Goal: Task Accomplishment & Management: Manage account settings

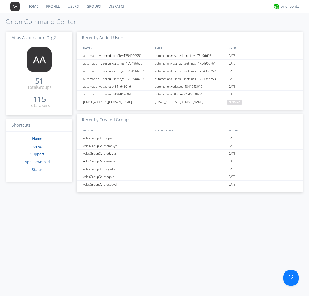
click at [93, 6] on link "Groups" at bounding box center [94, 6] width 22 height 13
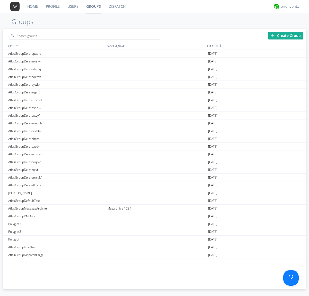
click at [286, 35] on div "Create Group" at bounding box center [285, 36] width 35 height 8
click at [93, 6] on link "Groups" at bounding box center [93, 6] width 22 height 13
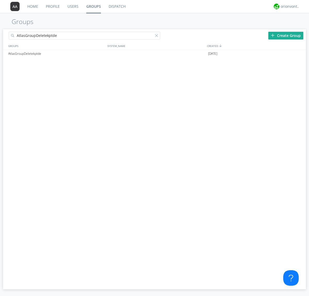
type input "AtlasGroupDeletekptde"
click at [158, 36] on div at bounding box center [157, 36] width 5 height 5
type input "AtlasGroupDeletekptde"
click at [56, 53] on div "AtlasGroupDeletekptde" at bounding box center [56, 54] width 99 height 8
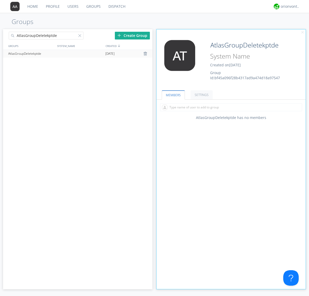
click at [231, 62] on div "AtlasGroupDeletekptde Created on [DATE] Group Id: bf45a096f28b4317ad9a474d18a97…" at bounding box center [243, 60] width 75 height 40
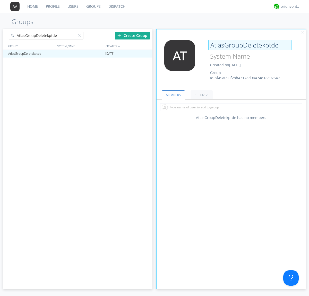
click at [250, 45] on input "AtlasGroupDeletekptde" at bounding box center [249, 45] width 83 height 10
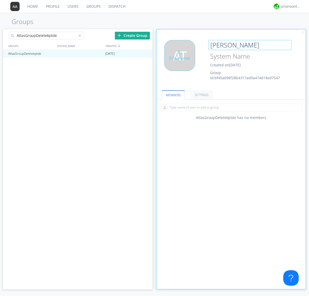
type input "[PERSON_NAME]"
click at [181, 62] on div "Edit Avatar" at bounding box center [179, 55] width 31 height 31
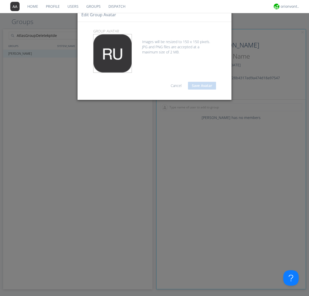
type input "C:\fakepath\selenium.png"
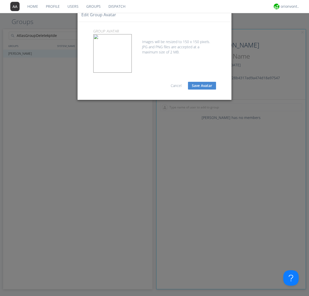
click at [202, 86] on button "Save Avatar" at bounding box center [202, 86] width 28 height 8
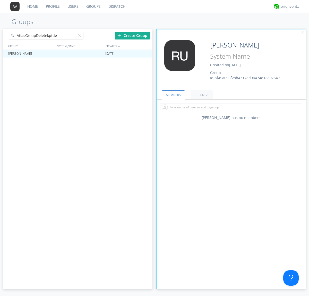
click at [81, 36] on div at bounding box center [80, 36] width 5 height 5
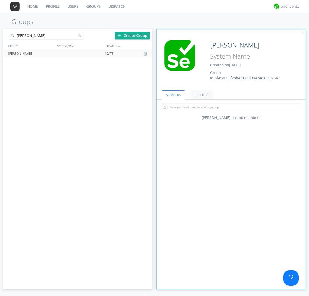
type input "[PERSON_NAME]"
click at [146, 54] on div at bounding box center [146, 54] width 5 height 4
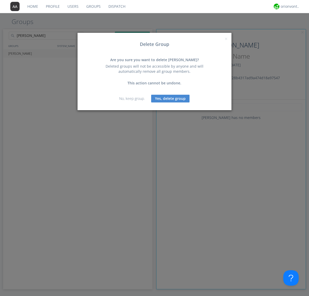
click at [171, 98] on button "Yes, delete group" at bounding box center [170, 99] width 38 height 8
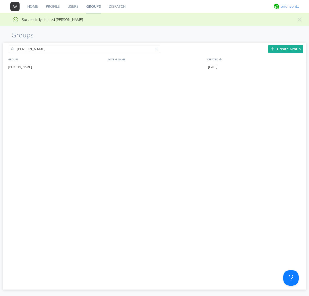
click at [289, 6] on div "orionvontas+atlas+automation+org2" at bounding box center [290, 6] width 19 height 5
